Goal: Find contact information: Find contact information

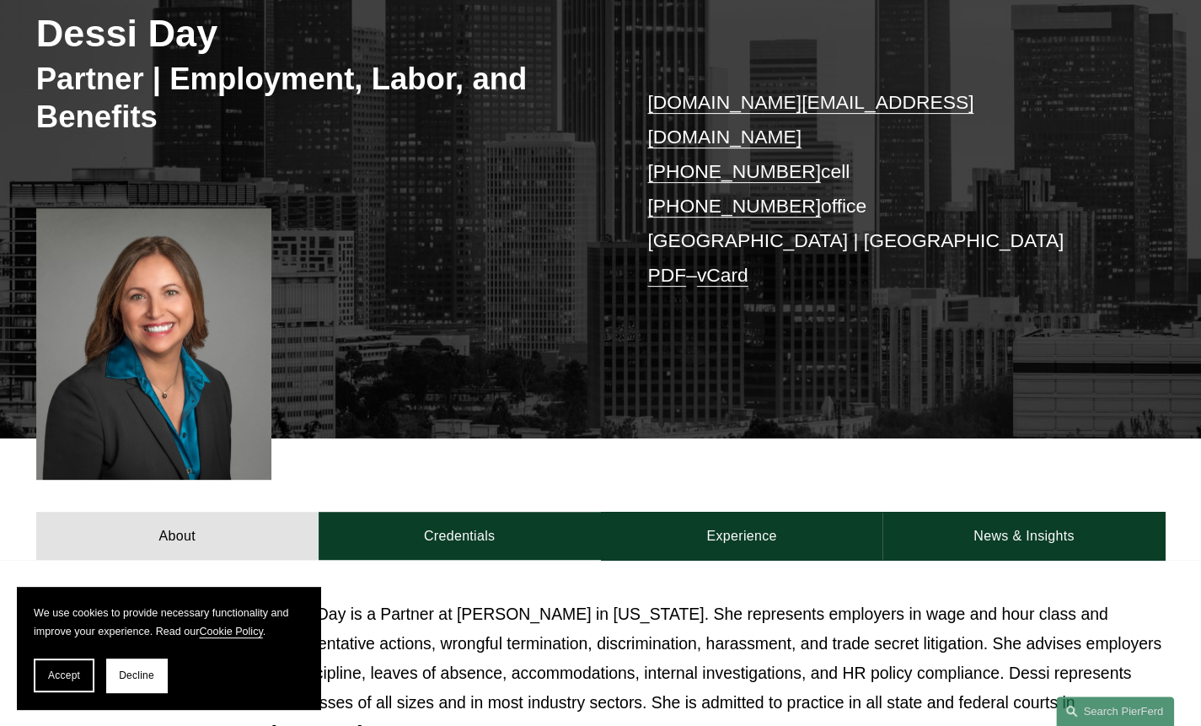
scroll to position [298, 0]
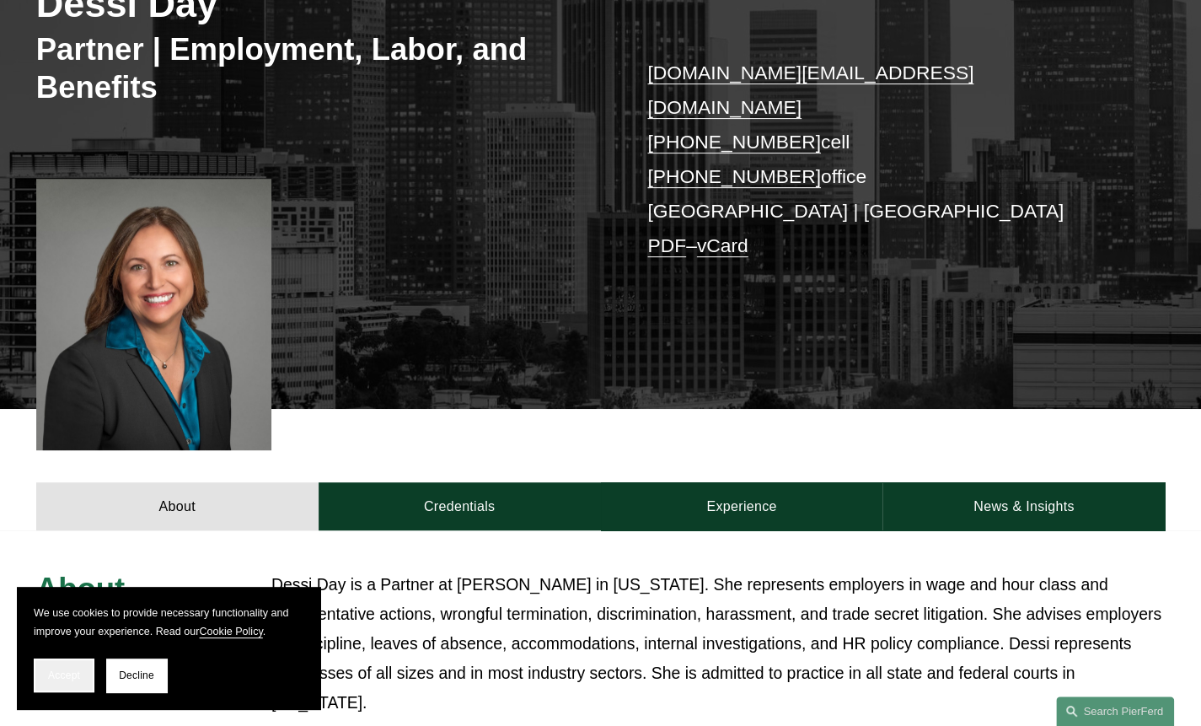
click at [62, 684] on button "Accept" at bounding box center [64, 675] width 61 height 34
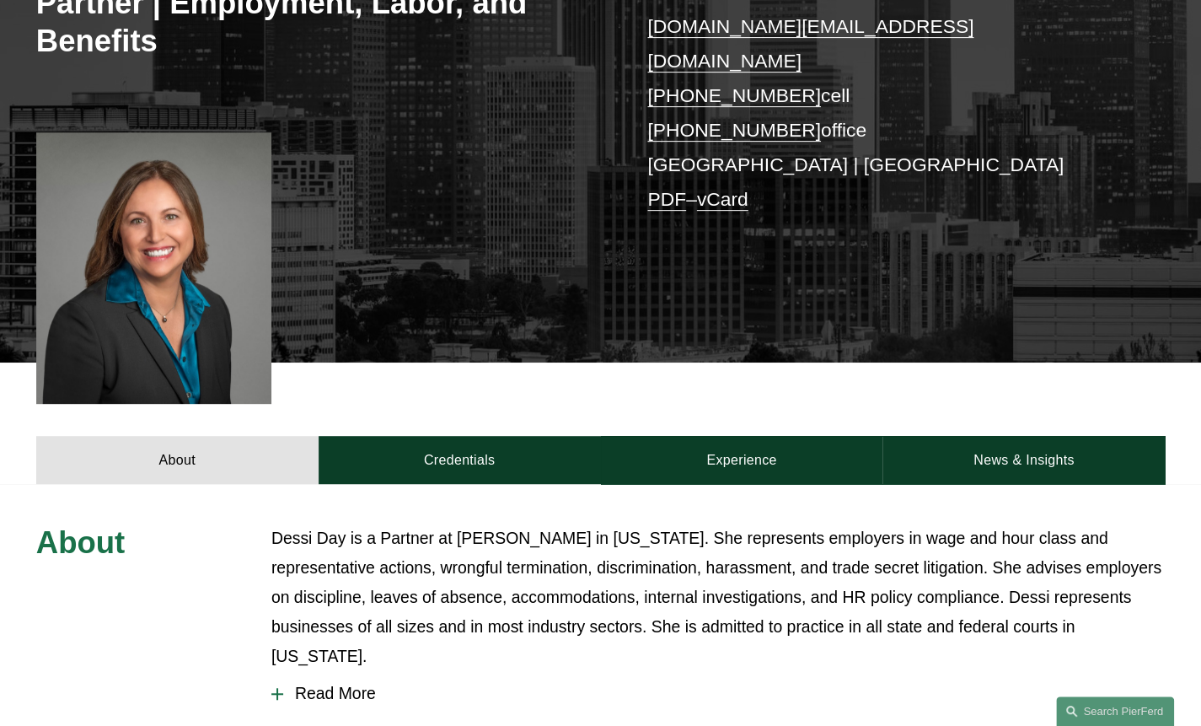
scroll to position [346, 0]
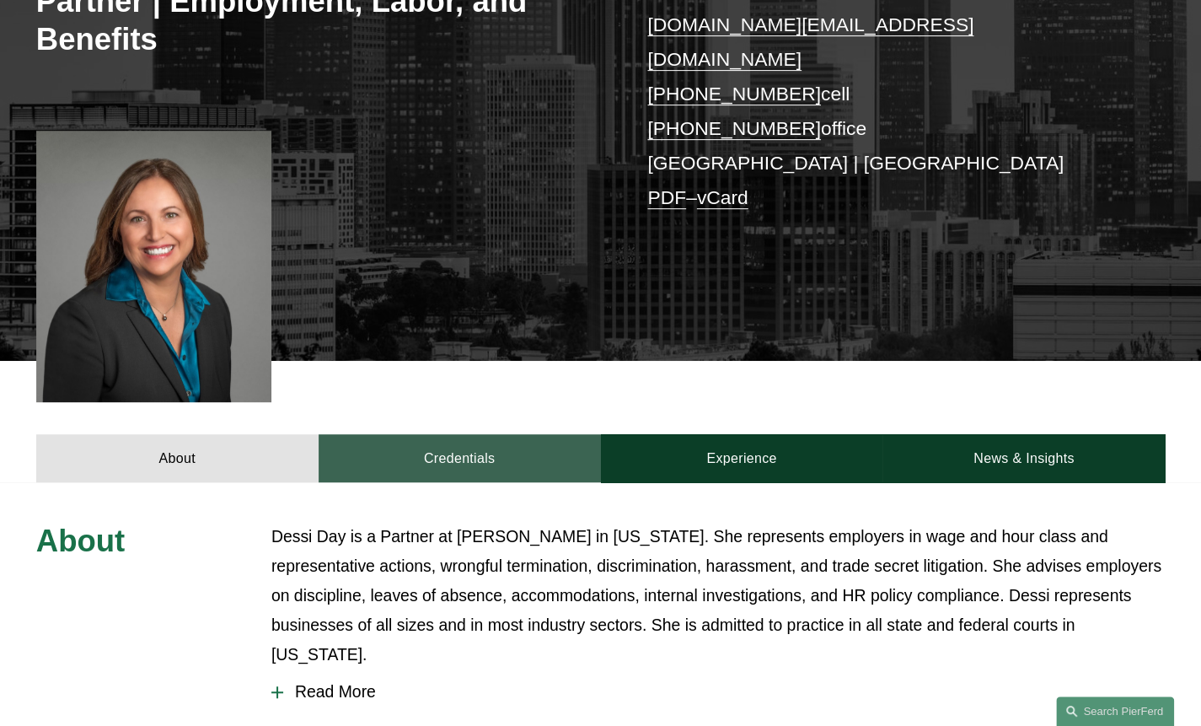
click at [520, 434] on link "Credentials" at bounding box center [460, 458] width 282 height 49
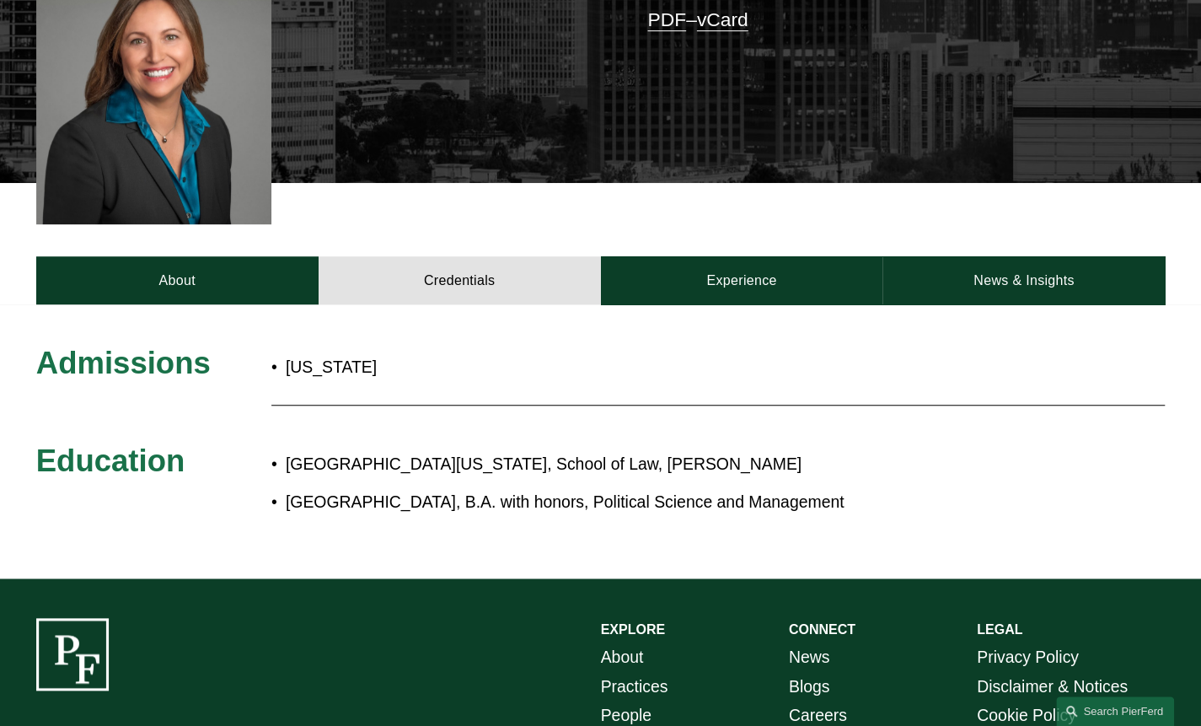
scroll to position [524, 0]
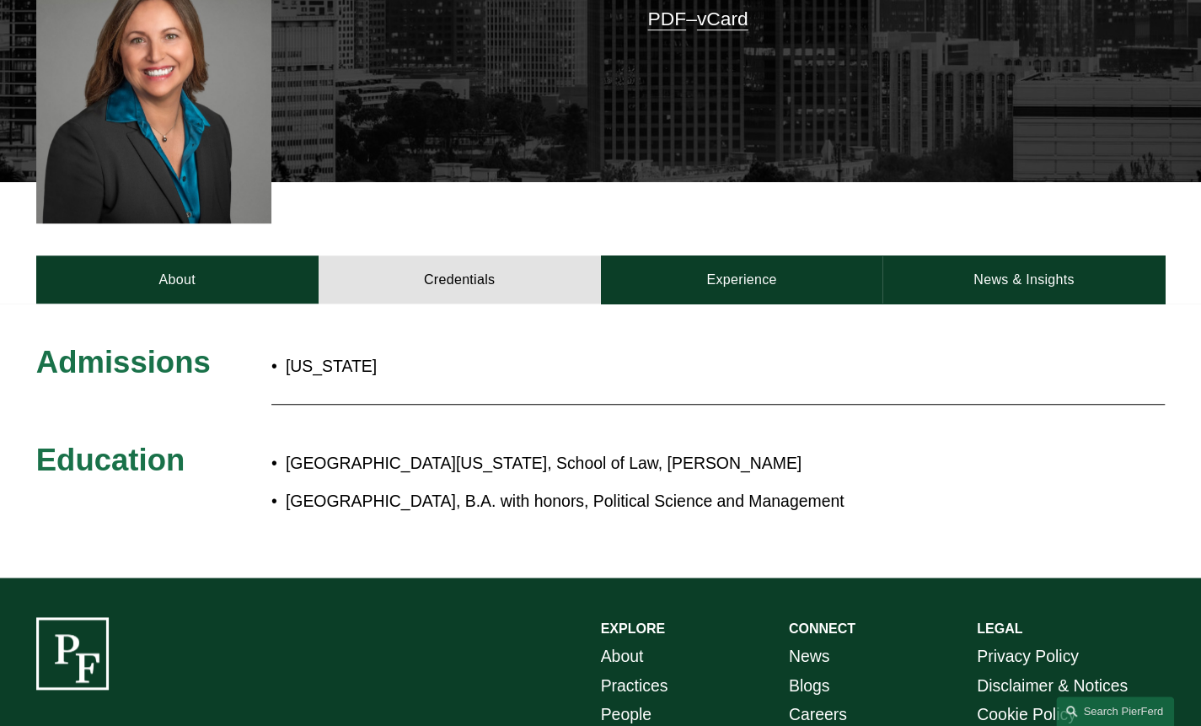
click at [302, 486] on p "Guilford College, B.A. with honors, Political Science and Management" at bounding box center [655, 501] width 738 height 30
drag, startPoint x: 302, startPoint y: 486, endPoint x: 271, endPoint y: 436, distance: 59.4
click at [271, 441] on h3 "Education" at bounding box center [153, 460] width 235 height 38
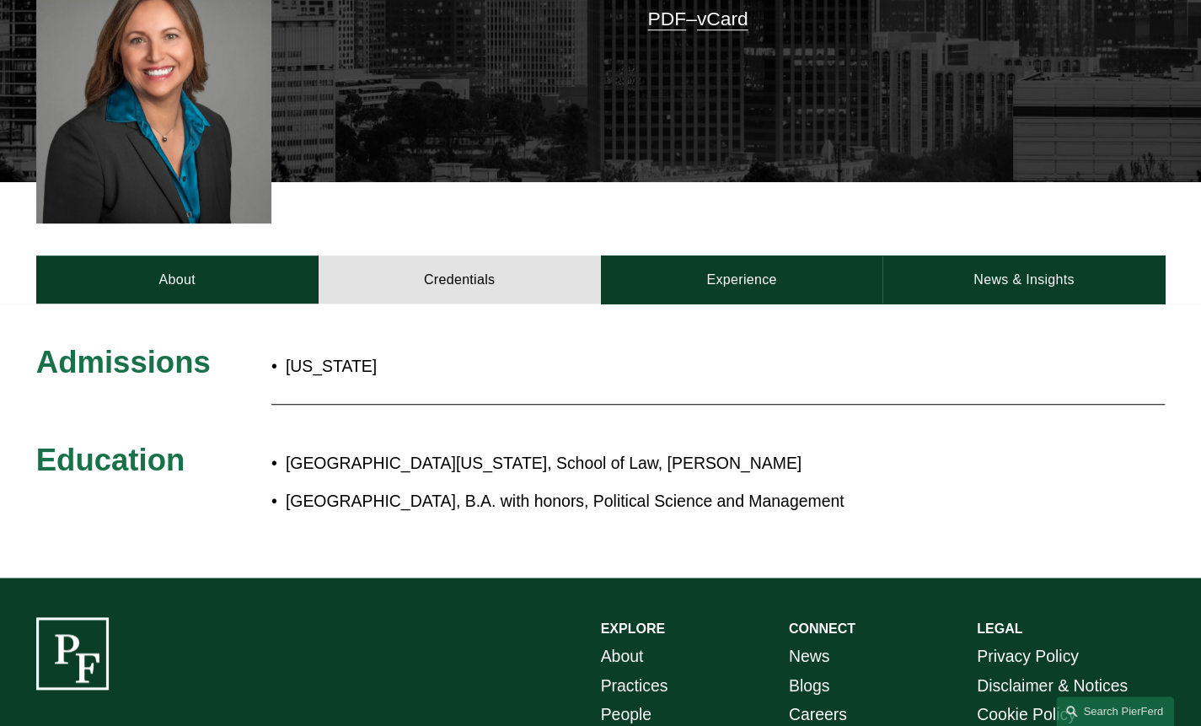
click at [271, 441] on h3 "Education" at bounding box center [153, 460] width 235 height 38
drag, startPoint x: 271, startPoint y: 436, endPoint x: 278, endPoint y: 478, distance: 42.8
click at [286, 486] on p "Guilford College, B.A. with honors, Political Science and Management" at bounding box center [655, 501] width 738 height 30
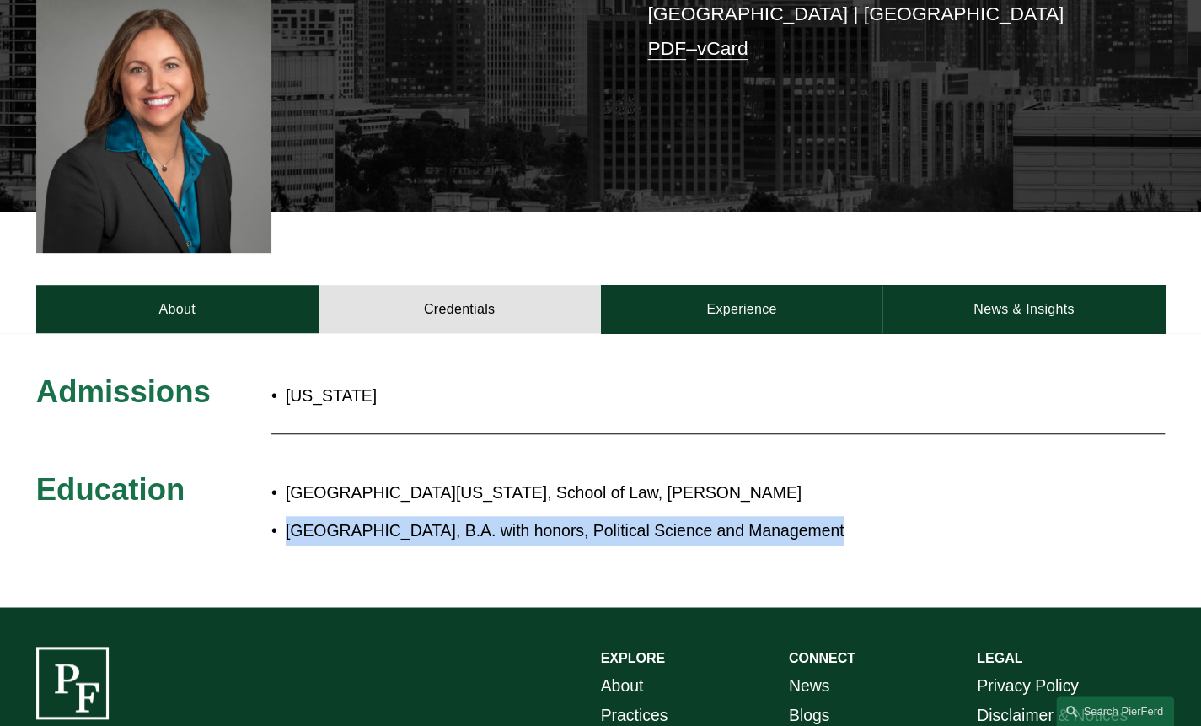
scroll to position [487, 0]
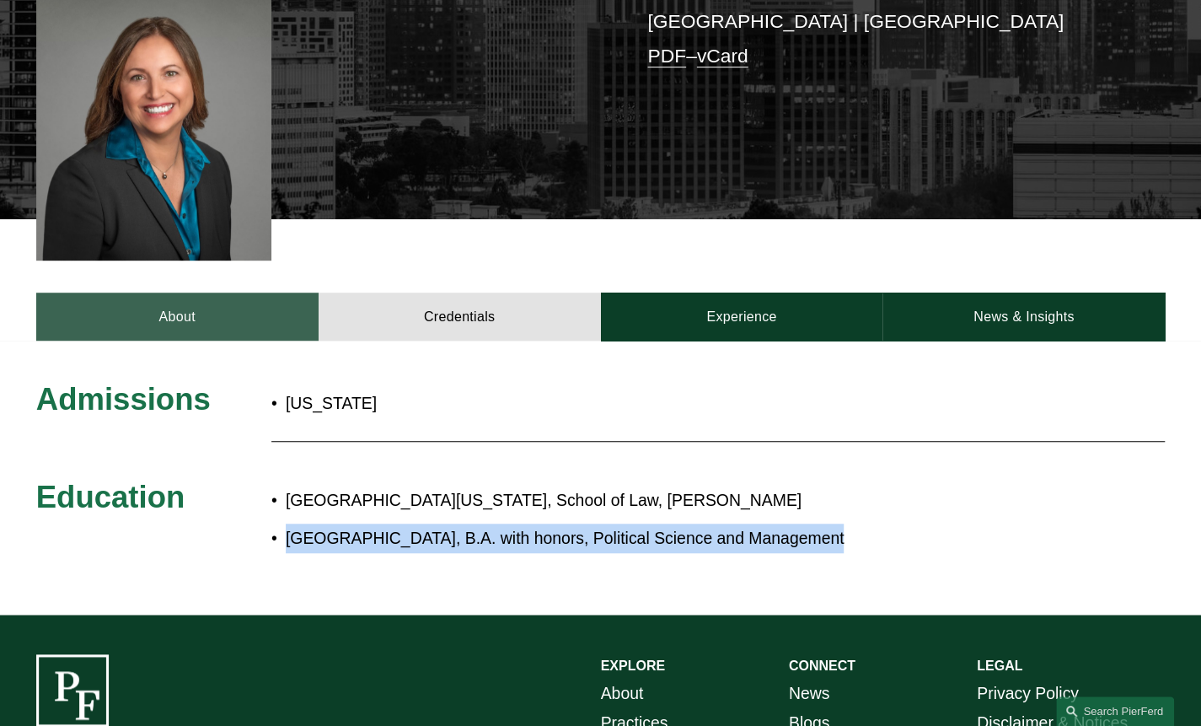
click at [207, 293] on link "About" at bounding box center [177, 317] width 282 height 49
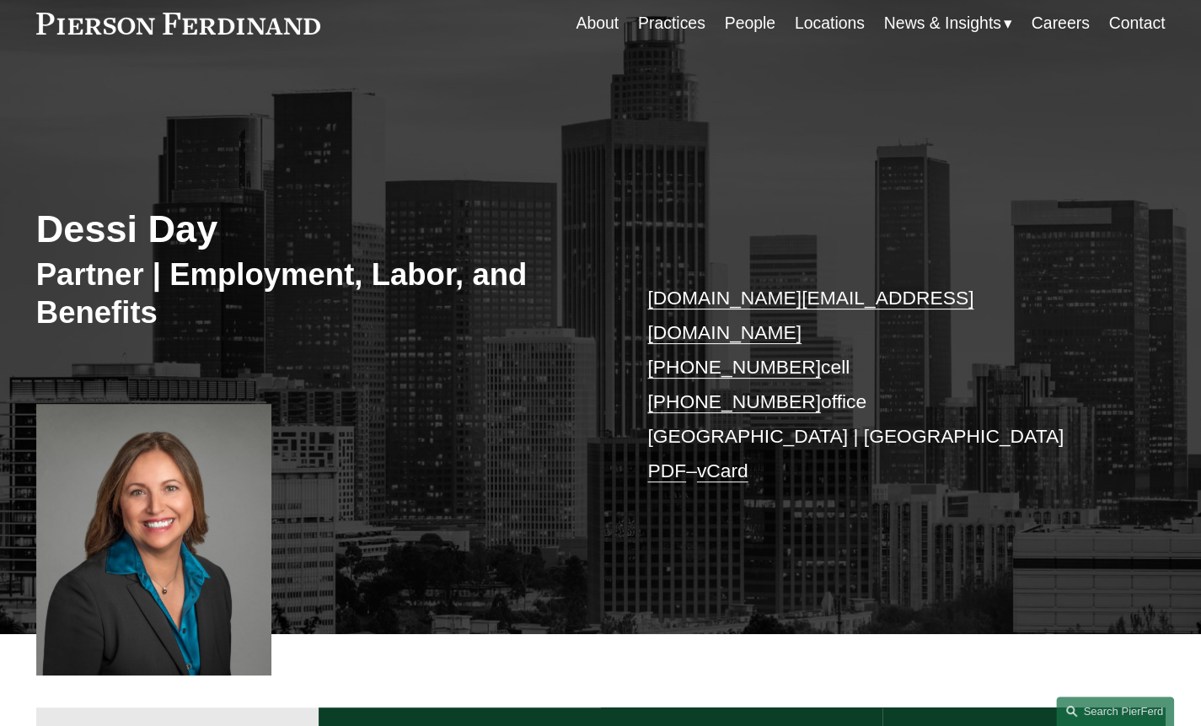
scroll to position [72, 0]
click at [819, 23] on link "Locations" at bounding box center [830, 23] width 70 height 33
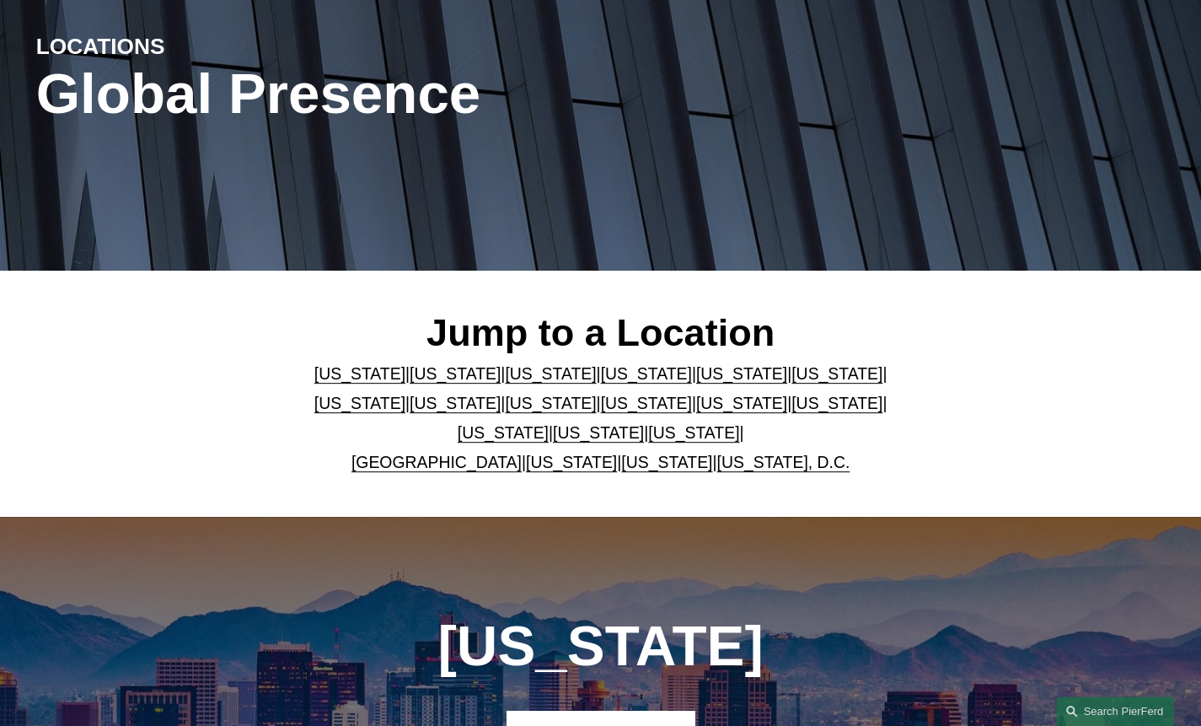
scroll to position [233, 0]
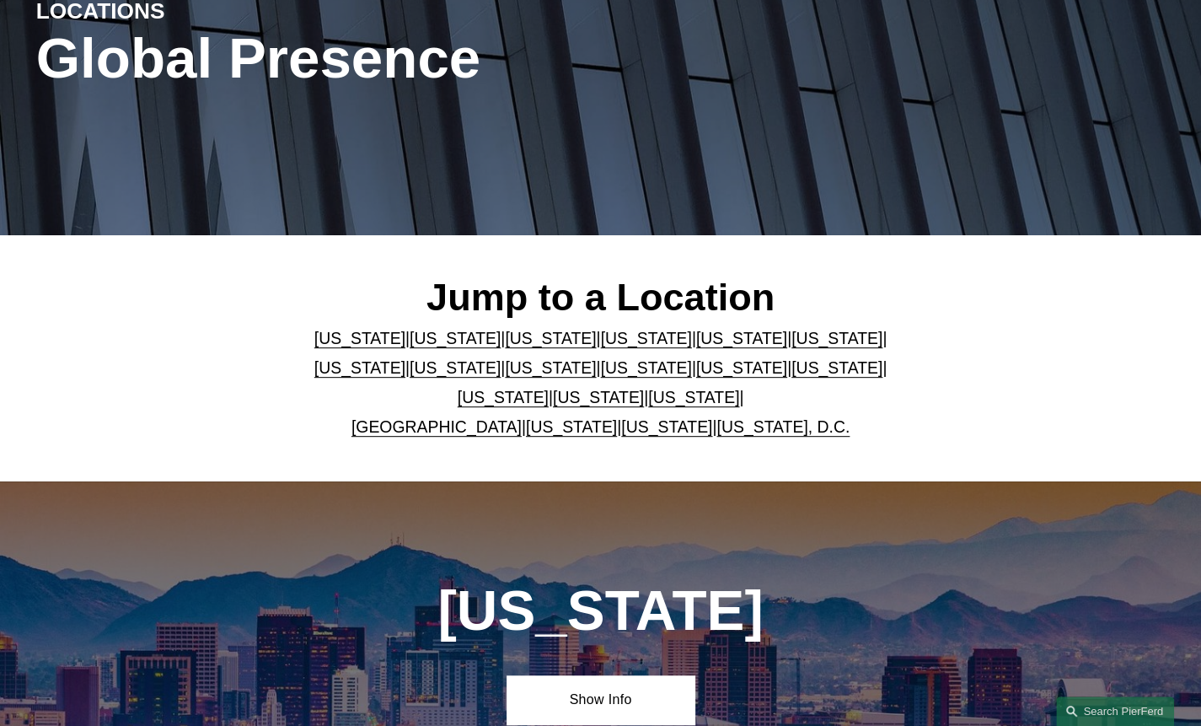
click at [454, 341] on link "[US_STATE]" at bounding box center [455, 338] width 91 height 19
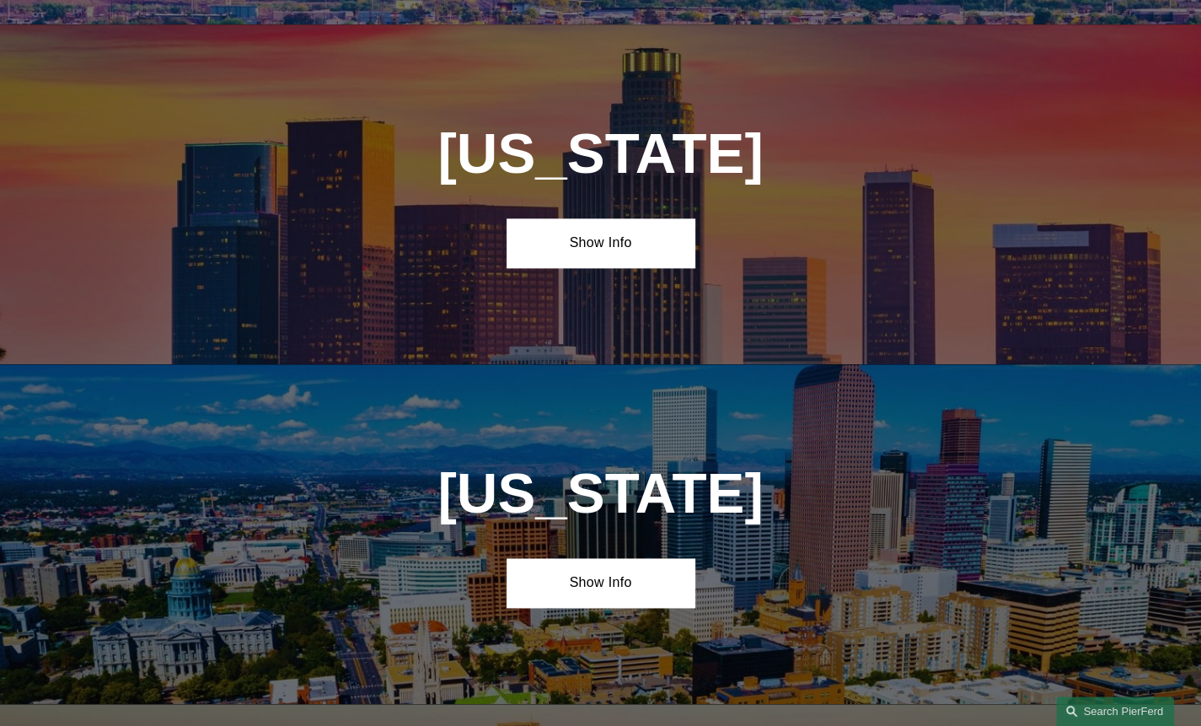
scroll to position [1062, 0]
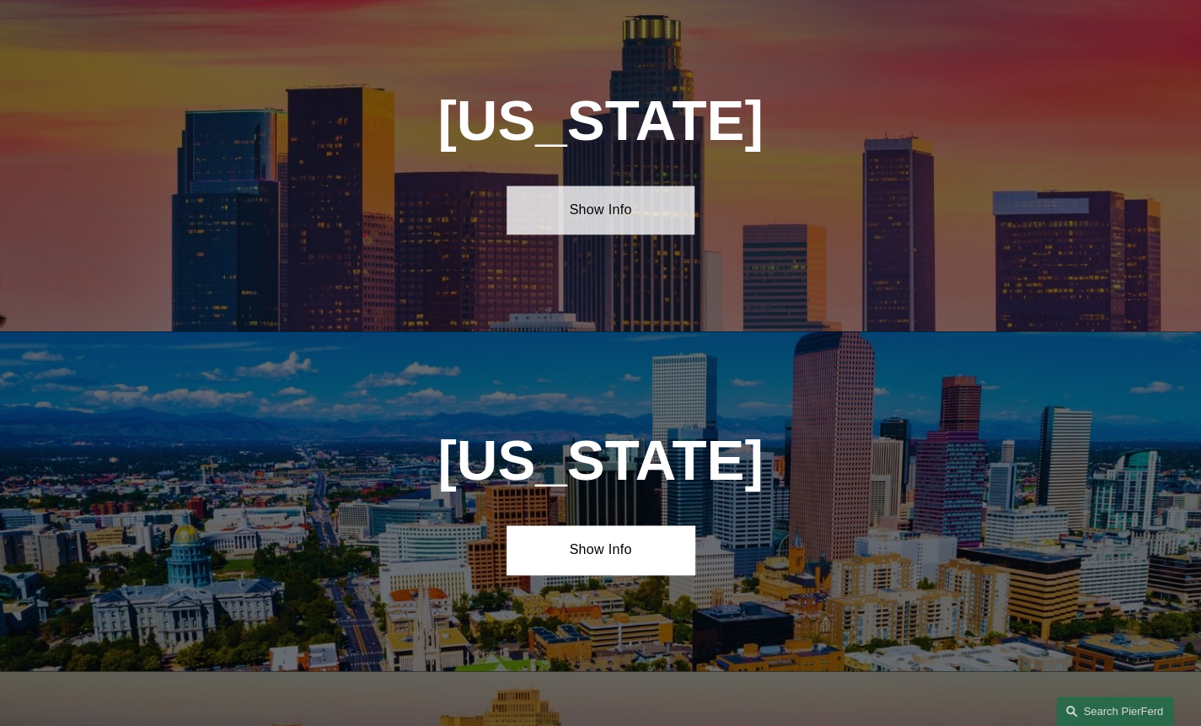
click at [614, 222] on link "Show Info" at bounding box center [601, 209] width 188 height 49
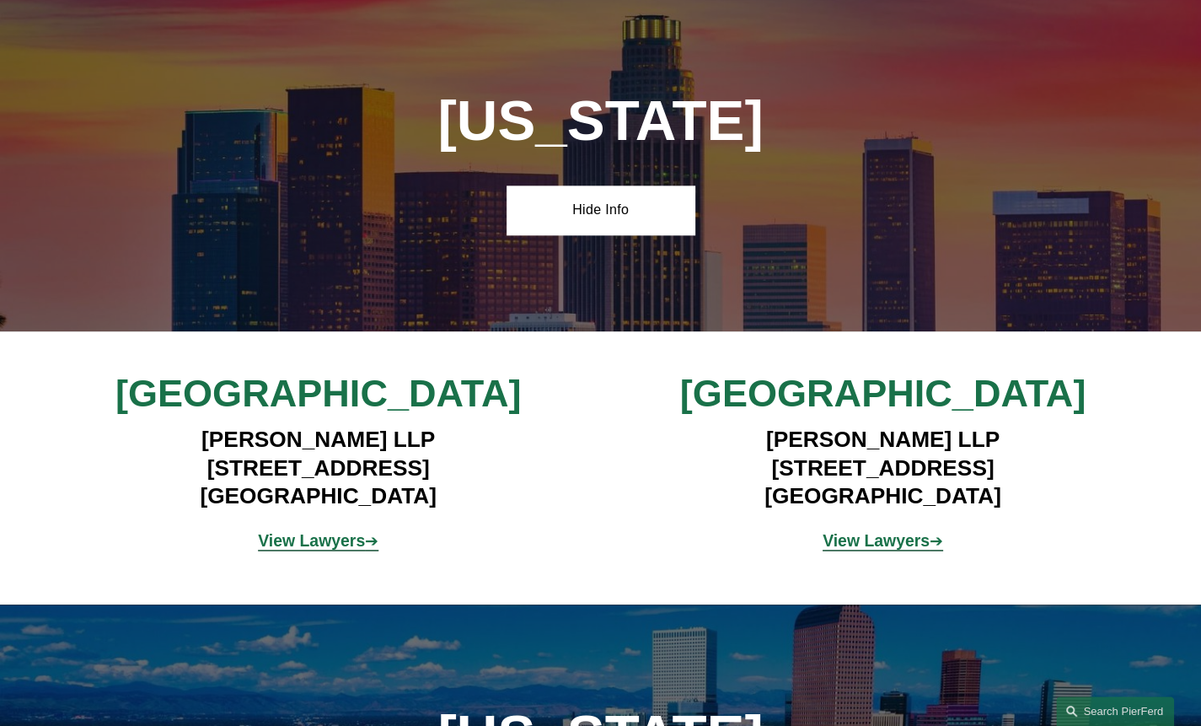
click at [503, 510] on h4 "[PERSON_NAME] LLP [STREET_ADDRESS]" at bounding box center [318, 468] width 470 height 84
drag, startPoint x: 862, startPoint y: 539, endPoint x: 826, endPoint y: 511, distance: 45.0
click at [826, 511] on div "[GEOGRAPHIC_DATA] [PERSON_NAME] LLP [STREET_ADDRESS] View Lawyers ➔ [GEOGRAPHIC…" at bounding box center [600, 468] width 1201 height 194
click at [826, 510] on h4 "[PERSON_NAME] LLP [STREET_ADDRESS]" at bounding box center [882, 468] width 470 height 84
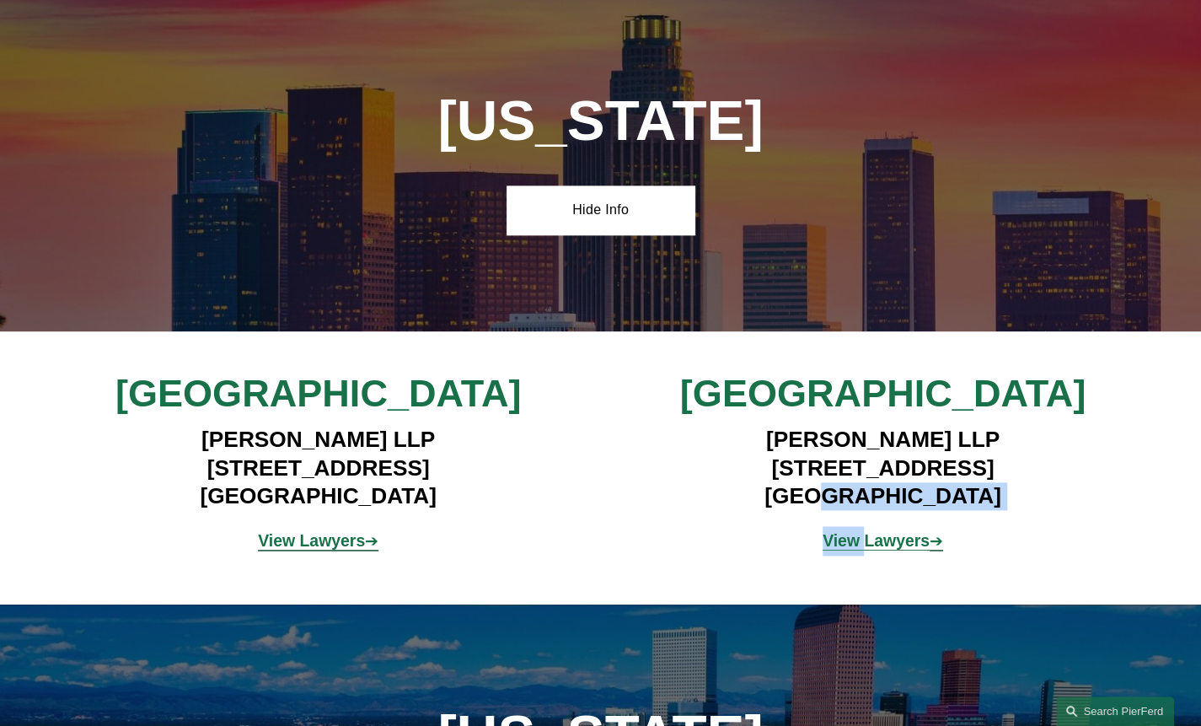
click at [826, 510] on h4 "[PERSON_NAME] LLP [STREET_ADDRESS]" at bounding box center [882, 468] width 470 height 84
drag, startPoint x: 826, startPoint y: 511, endPoint x: 730, endPoint y: 518, distance: 96.3
click at [730, 510] on h4 "[PERSON_NAME] LLP [STREET_ADDRESS]" at bounding box center [882, 468] width 470 height 84
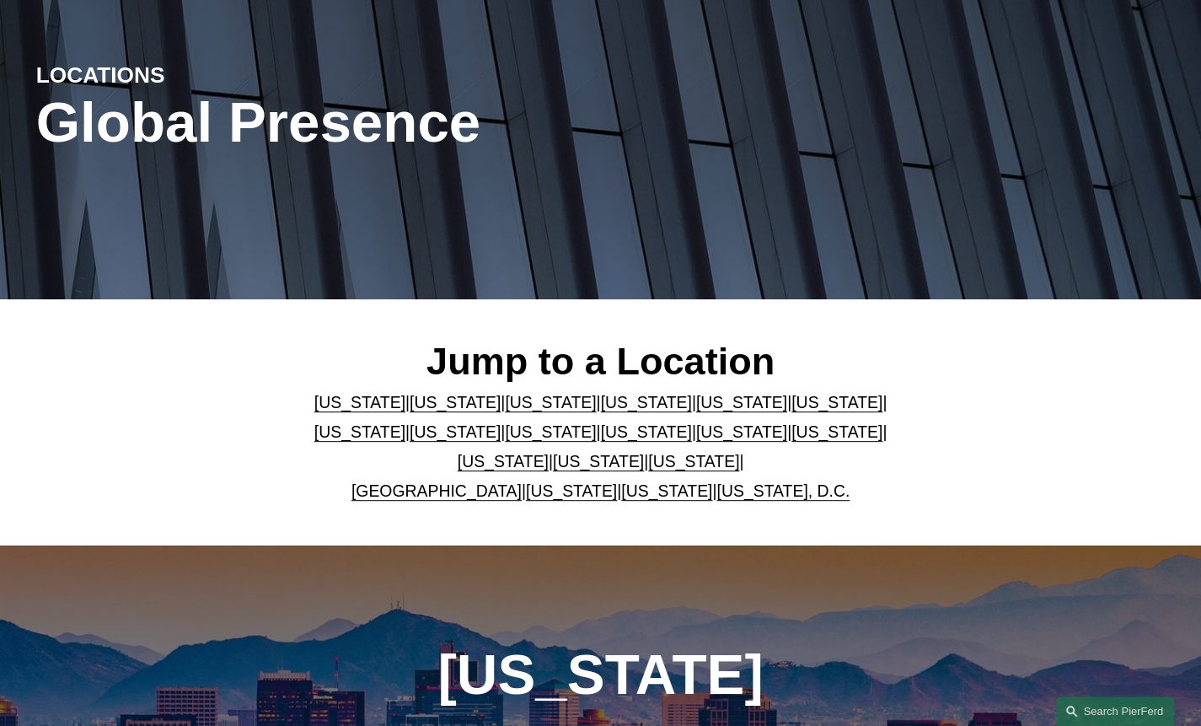
scroll to position [111, 0]
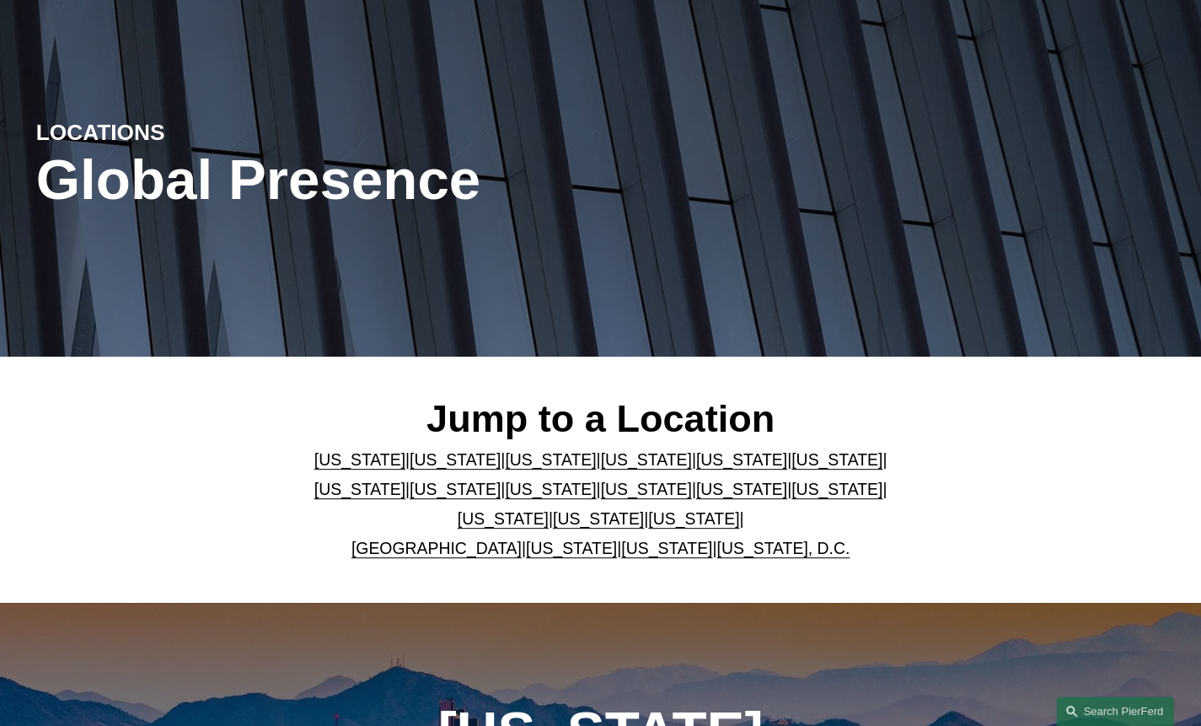
click at [696, 498] on link "[US_STATE]" at bounding box center [741, 489] width 91 height 19
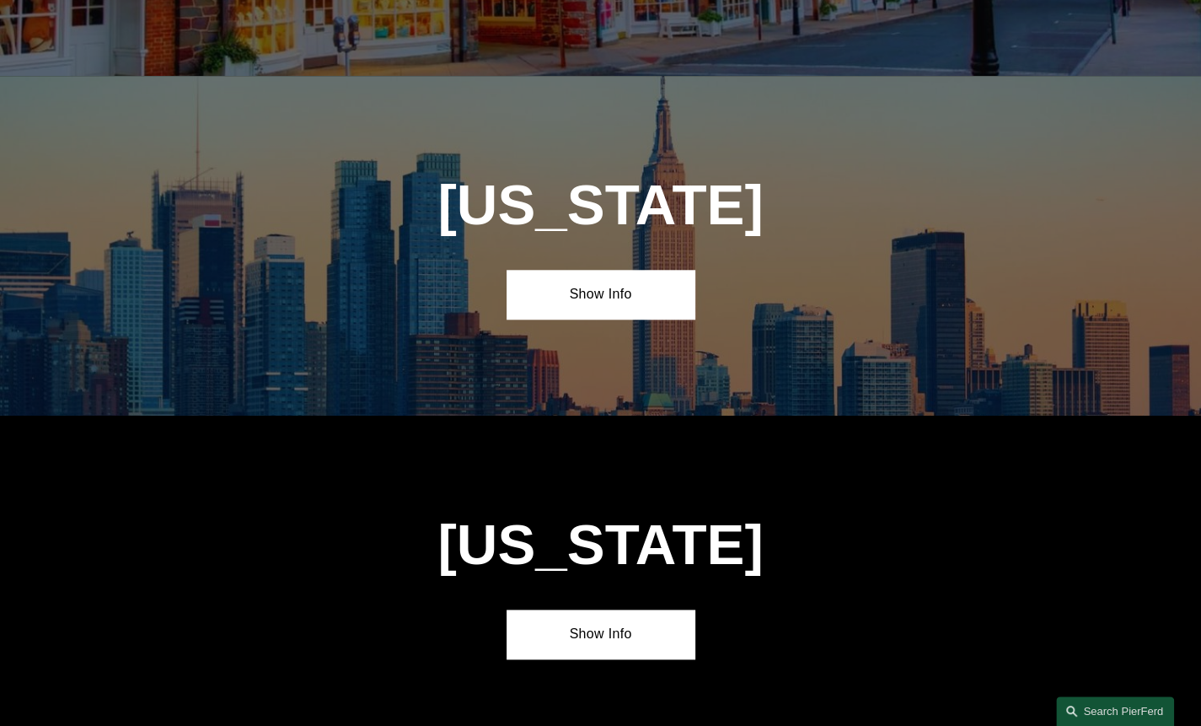
scroll to position [4428, 0]
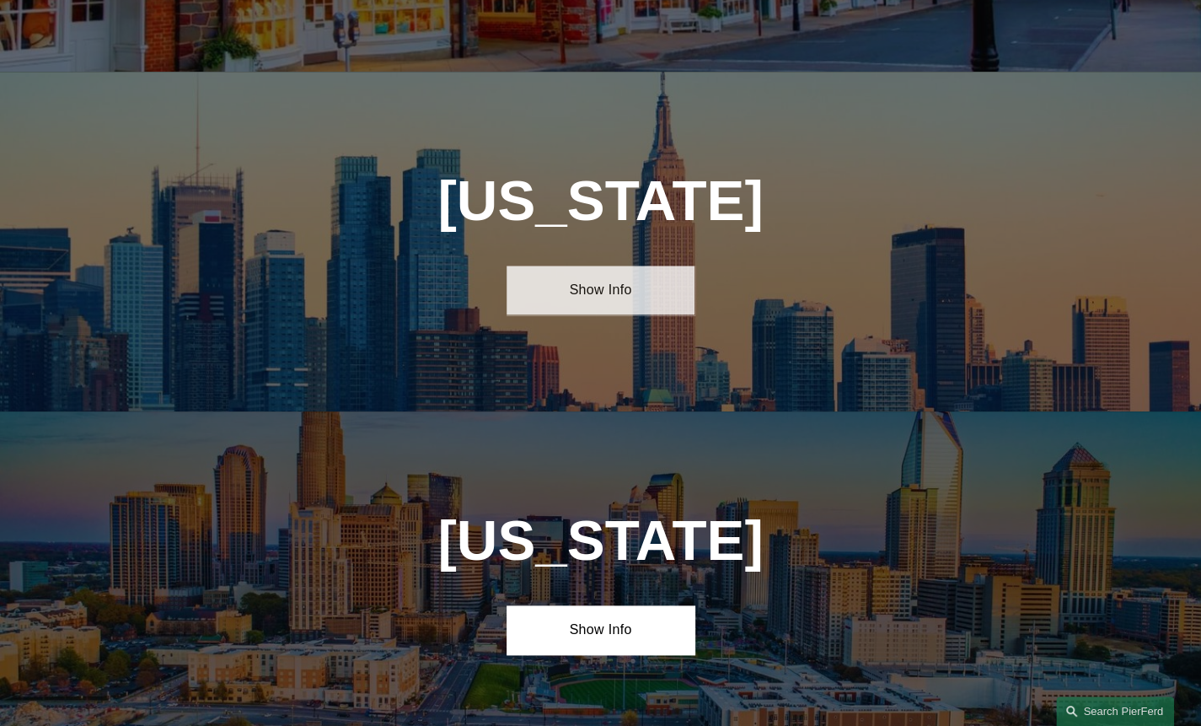
click at [642, 266] on link "Show Info" at bounding box center [601, 290] width 188 height 49
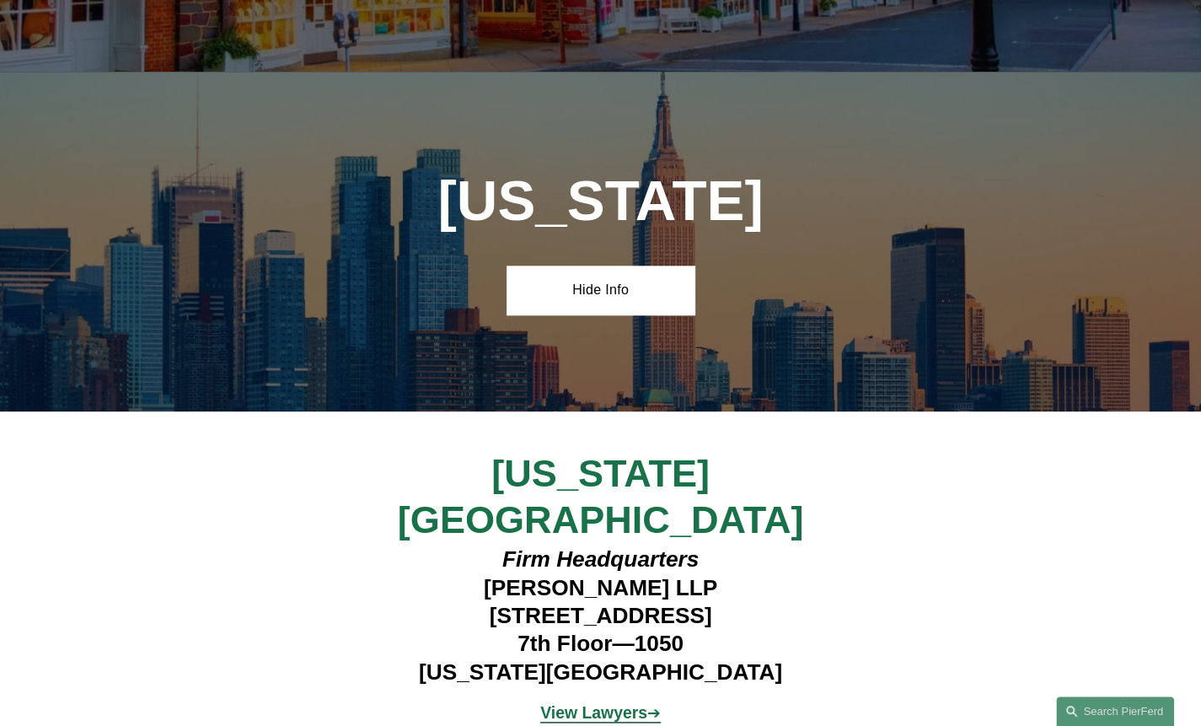
click at [626, 546] on em "Firm Headquarters" at bounding box center [600, 558] width 196 height 25
drag, startPoint x: 626, startPoint y: 458, endPoint x: 630, endPoint y: 490, distance: 32.3
click at [630, 545] on h4 "Firm Headquarters [PERSON_NAME] LLP [STREET_ADDRESS][US_STATE]" at bounding box center [600, 615] width 470 height 141
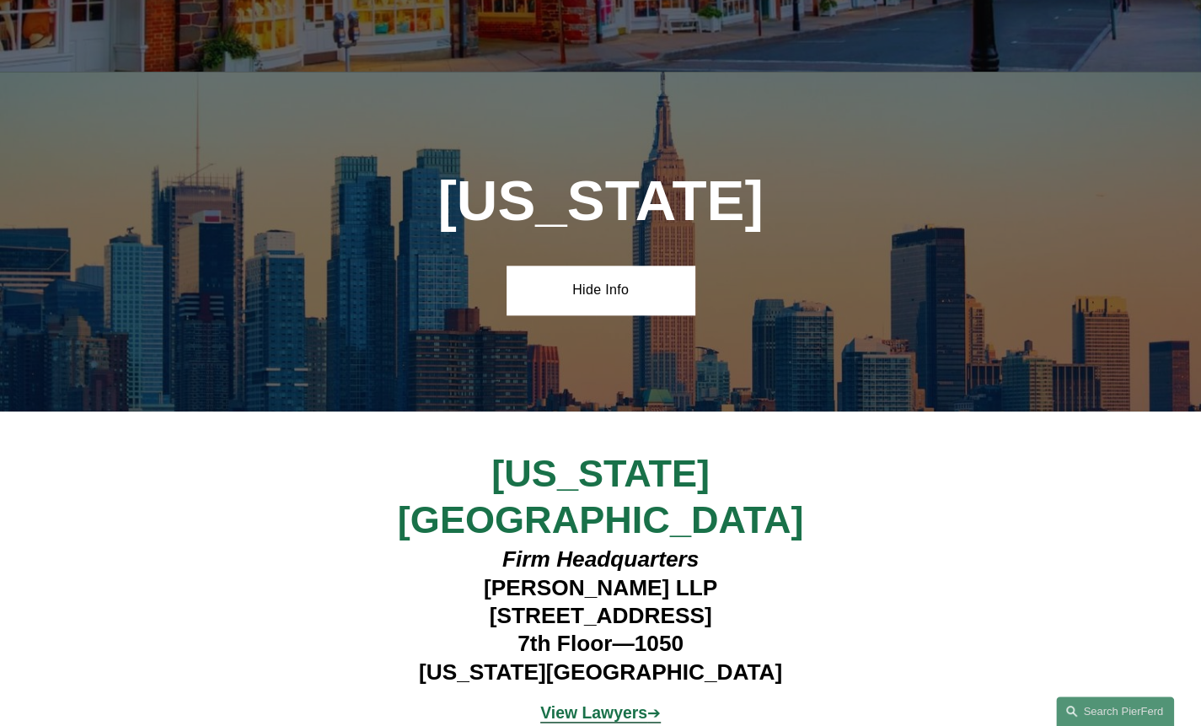
drag, startPoint x: 630, startPoint y: 490, endPoint x: 633, endPoint y: 504, distance: 14.7
click at [633, 545] on h4 "Firm Headquarters [PERSON_NAME] LLP [STREET_ADDRESS][US_STATE]" at bounding box center [600, 615] width 470 height 141
drag, startPoint x: 633, startPoint y: 504, endPoint x: 636, endPoint y: 548, distance: 44.0
click at [636, 548] on h4 "Firm Headquarters [PERSON_NAME] LLP [STREET_ADDRESS][US_STATE]" at bounding box center [600, 615] width 470 height 141
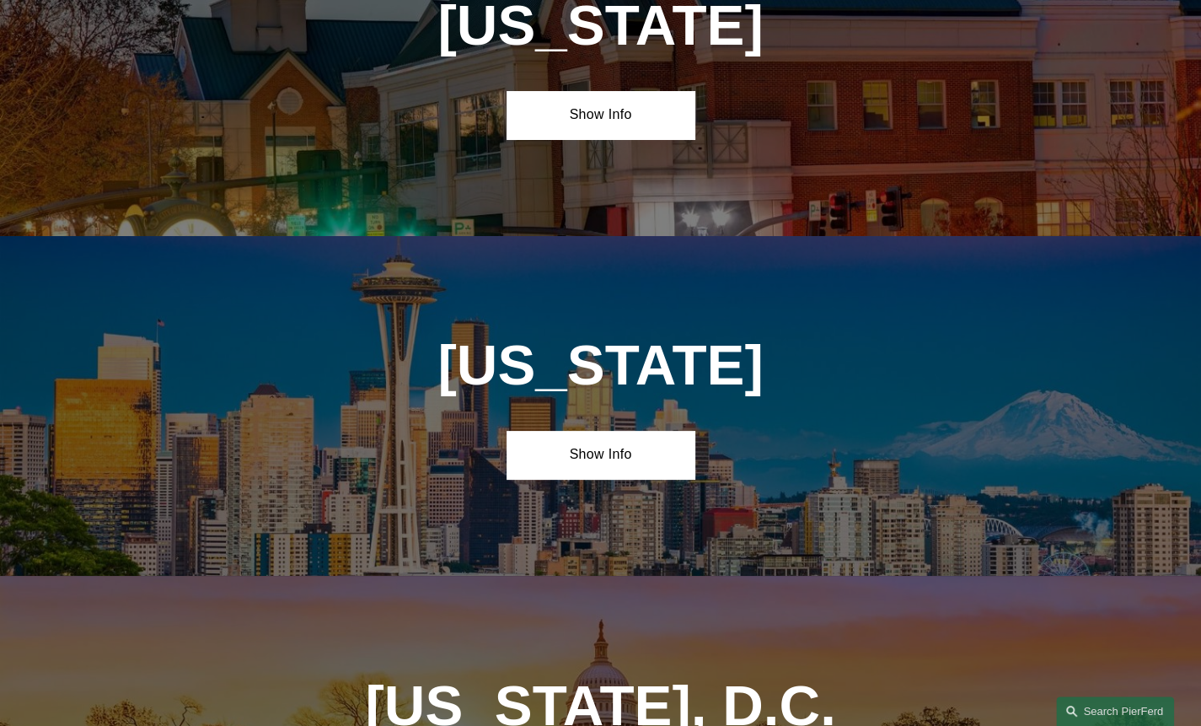
scroll to position [7468, 0]
